Goal: Information Seeking & Learning: Check status

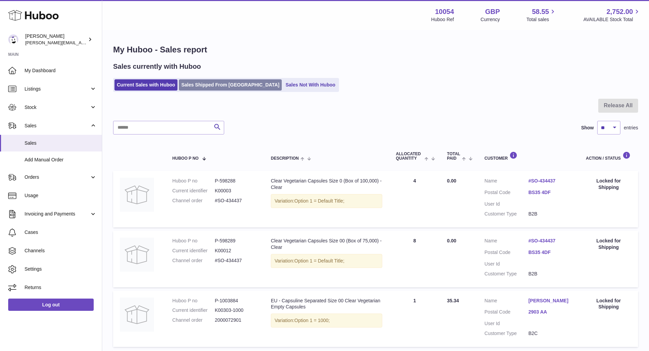
click at [219, 90] on link "Sales Shipped From [GEOGRAPHIC_DATA]" at bounding box center [230, 84] width 103 height 11
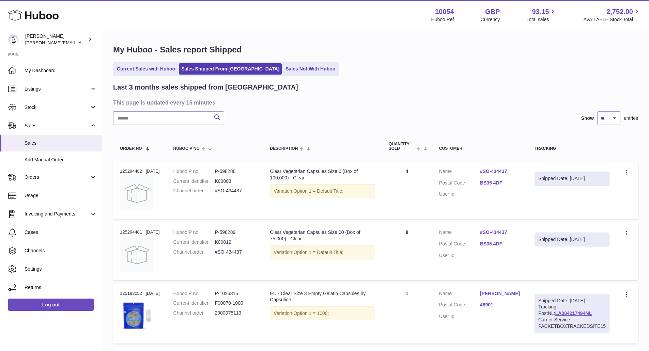
click at [632, 171] on td "Create a ticket Duplicate Order" at bounding box center [627, 191] width 22 height 58
click at [631, 171] on td "Create a ticket Duplicate Order" at bounding box center [627, 191] width 22 height 58
click at [629, 170] on icon at bounding box center [628, 173] width 8 height 7
drag, startPoint x: 432, startPoint y: 157, endPoint x: 486, endPoint y: 171, distance: 56.0
click at [432, 157] on th "Quantity Sold" at bounding box center [407, 146] width 50 height 22
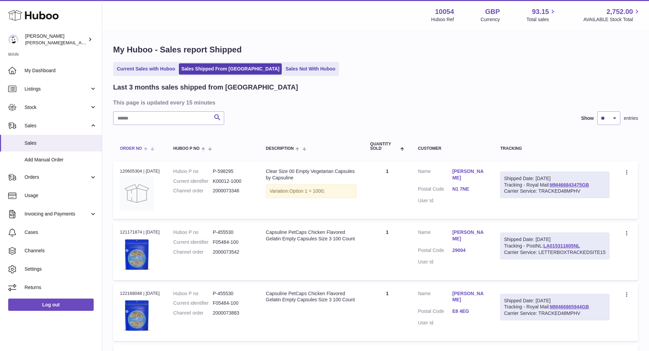
click at [141, 147] on span "Order No" at bounding box center [131, 149] width 22 height 4
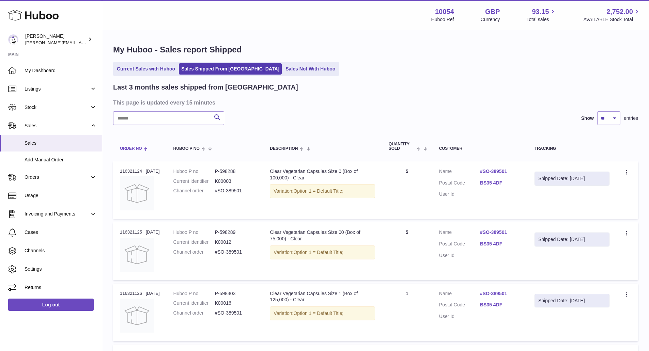
click at [145, 147] on span at bounding box center [145, 148] width 6 height 5
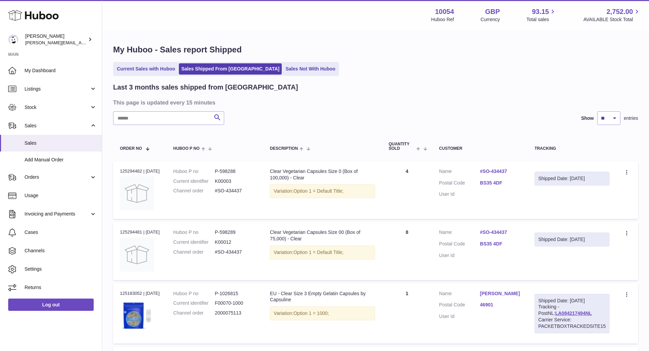
click at [496, 169] on link "#SO-434437" at bounding box center [500, 171] width 41 height 6
click at [283, 68] on link "Sales Not With Huboo" at bounding box center [310, 68] width 55 height 11
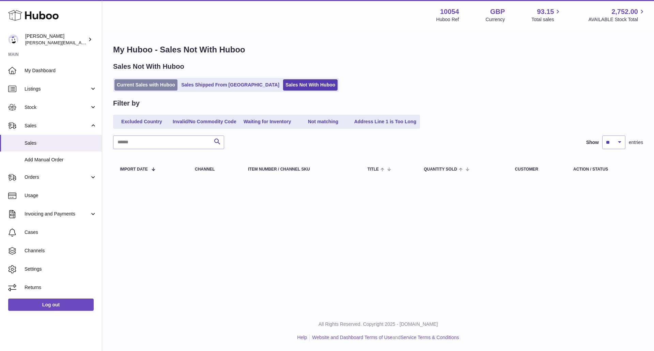
click at [140, 83] on link "Current Sales with Huboo" at bounding box center [146, 84] width 63 height 11
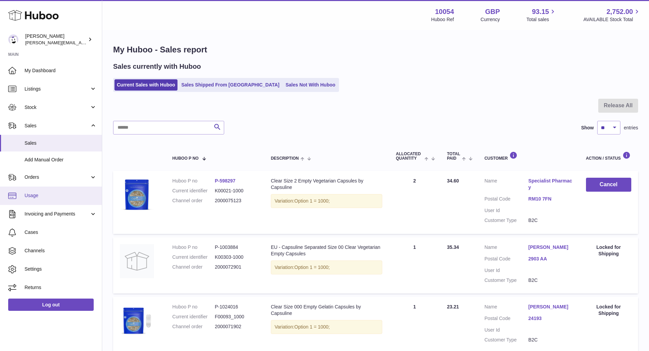
click at [61, 195] on span "Usage" at bounding box center [61, 196] width 72 height 6
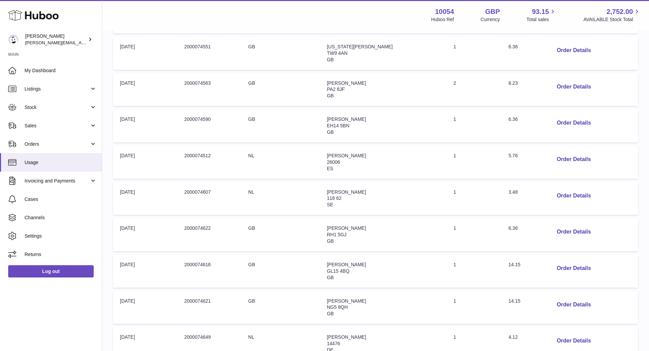
scroll to position [246, 0]
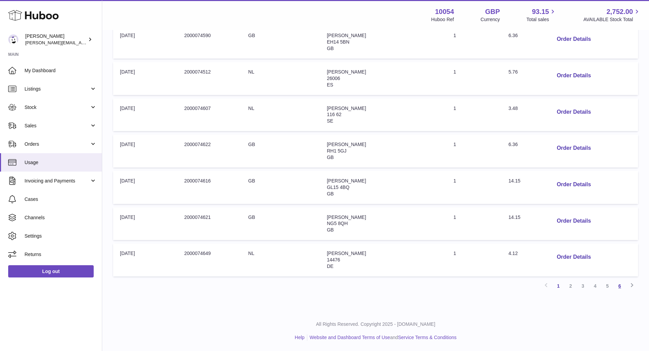
click at [619, 291] on link "6" at bounding box center [620, 286] width 12 height 12
